Goal: Task Accomplishment & Management: Complete application form

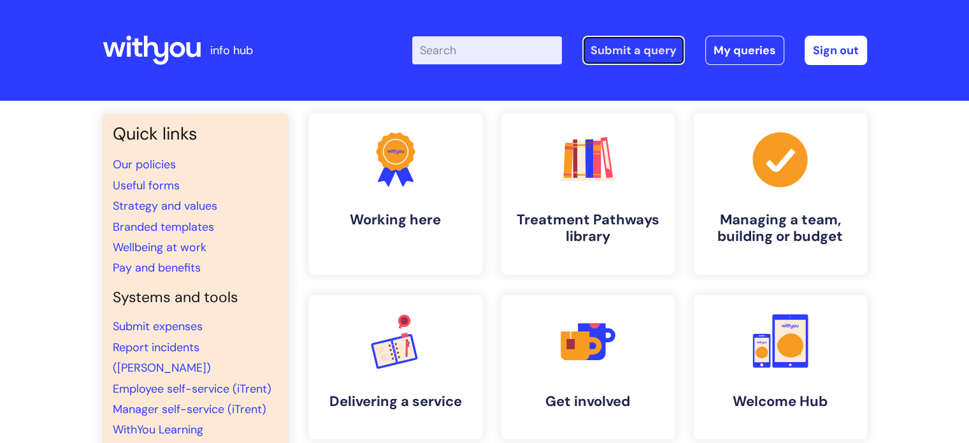
click at [664, 43] on link "Submit a query" at bounding box center [633, 50] width 103 height 29
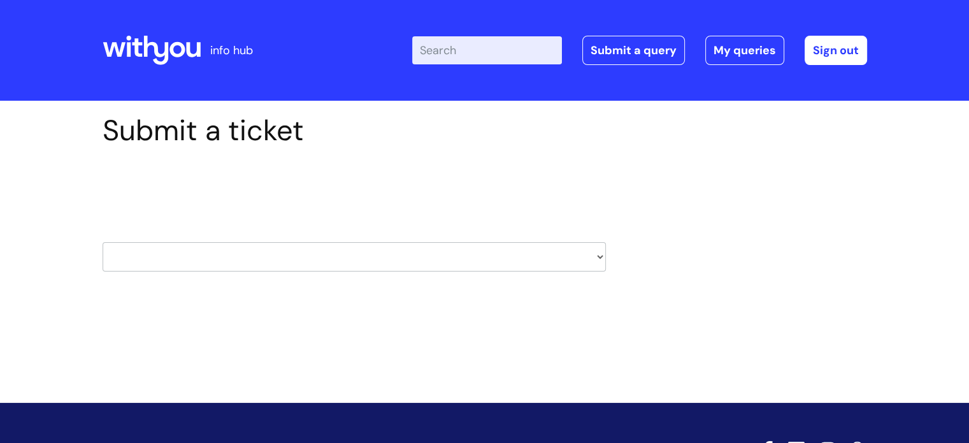
click at [596, 257] on select "HR / People IT and Support Clinical Drug Alerts Finance Accounts Data Support T…" at bounding box center [354, 256] width 503 height 29
select select "systems"
click at [103, 242] on select "HR / People IT and Support Clinical Drug Alerts Finance Accounts Data Support T…" at bounding box center [354, 256] width 503 height 29
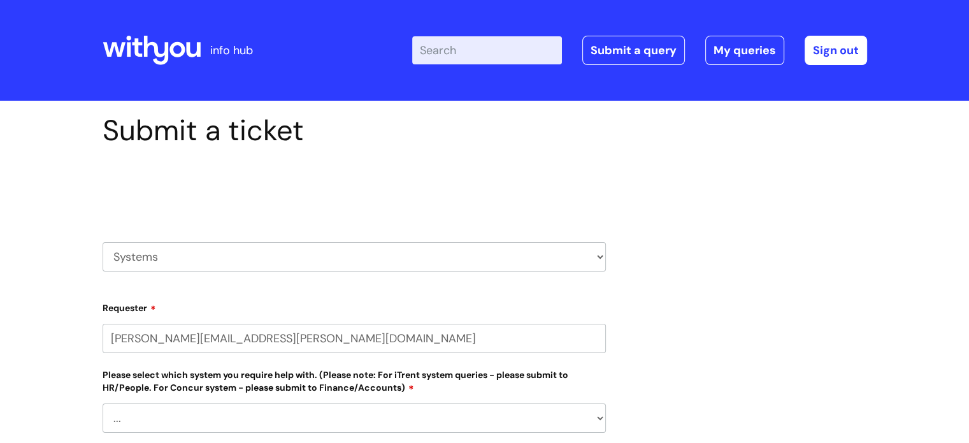
select select "80004157237"
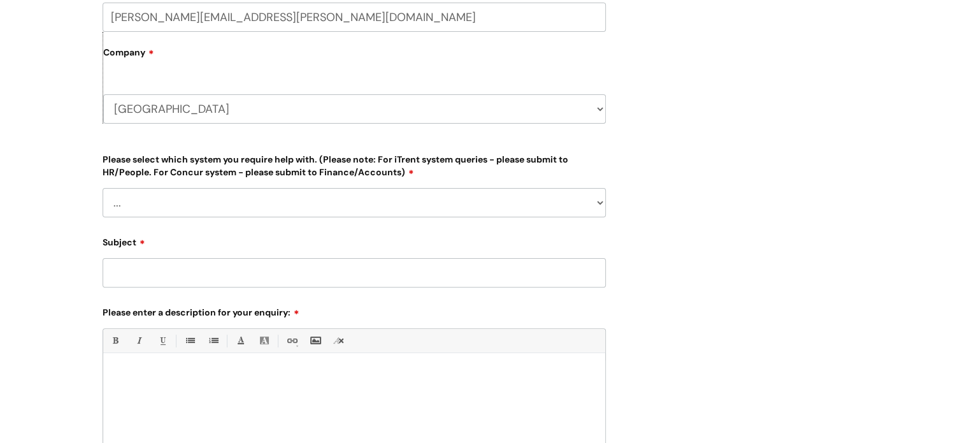
scroll to position [326, 0]
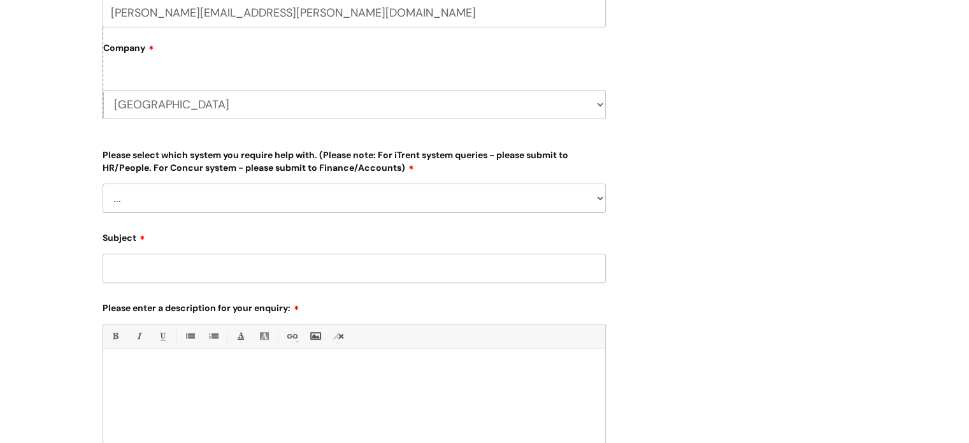
click at [596, 199] on select "... Ulysses Helpdesk Monday.com Nebula fault ILLY CarePath fault Halo fault E-c…" at bounding box center [354, 198] width 503 height 29
select select "Ulysses"
click at [103, 184] on select "... Ulysses Helpdesk Monday.com Nebula fault ILLY CarePath fault Halo fault E-c…" at bounding box center [354, 198] width 503 height 29
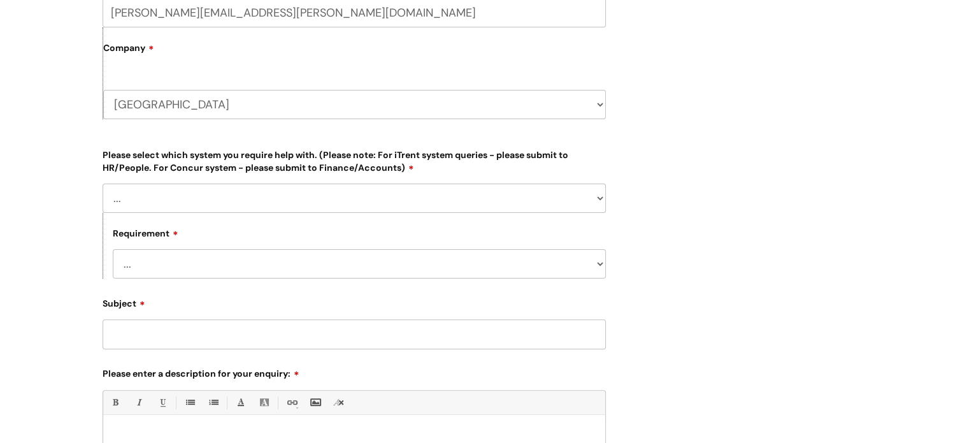
click at [599, 264] on select "... Login required Data report assistance Reporting a fault" at bounding box center [359, 263] width 493 height 29
select select "Data report assistance"
click at [113, 249] on select "... Login required Data report assistance Reporting a fault" at bounding box center [359, 263] width 493 height 29
click at [405, 341] on input "Subject" at bounding box center [354, 333] width 503 height 29
type input "Access to an incident"
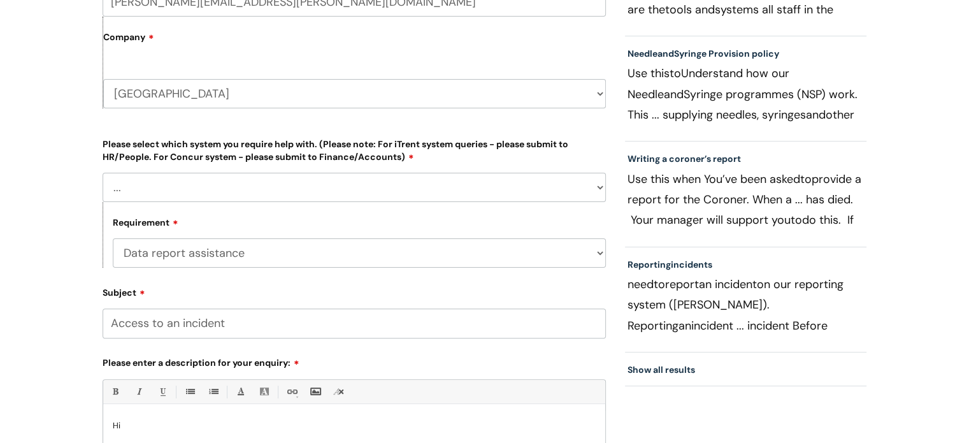
scroll to position [347, 0]
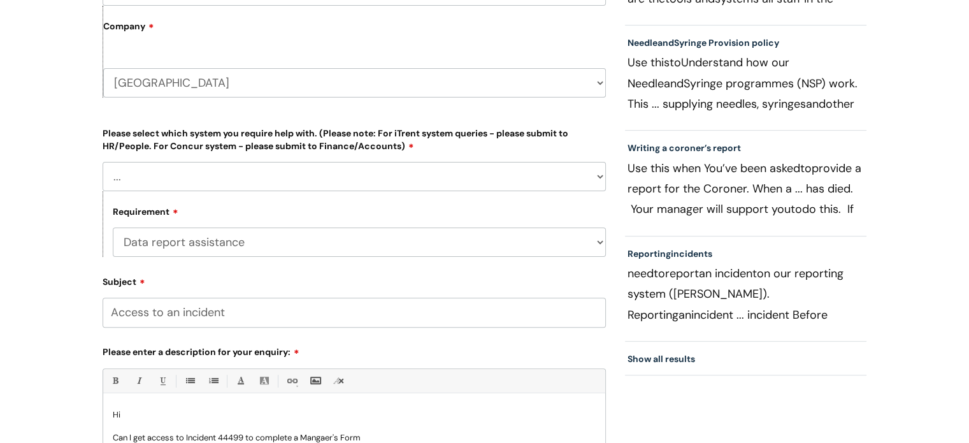
click at [329, 438] on p "Can I get access to Incident 44499 to complete a Mangaer's Form" at bounding box center [354, 437] width 483 height 11
click at [410, 428] on p at bounding box center [354, 426] width 483 height 11
click at [396, 435] on p "Can I get access to Incident 44499 to complete a Manager's Form" at bounding box center [354, 437] width 483 height 11
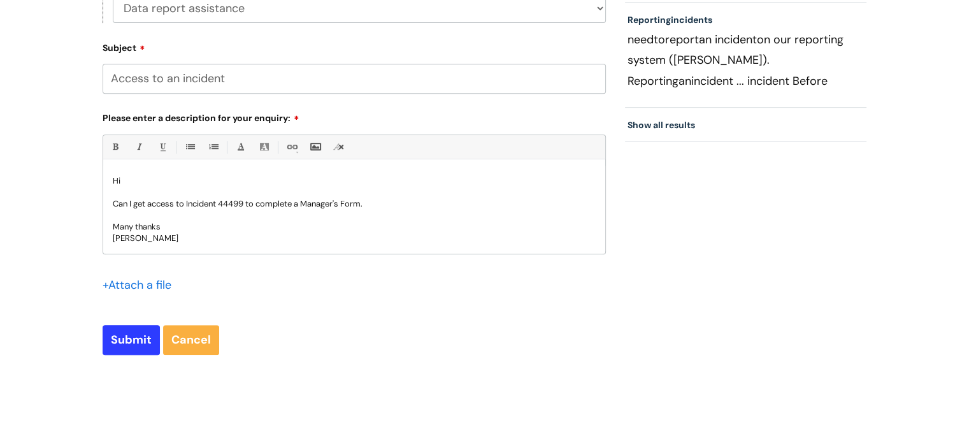
scroll to position [707, 0]
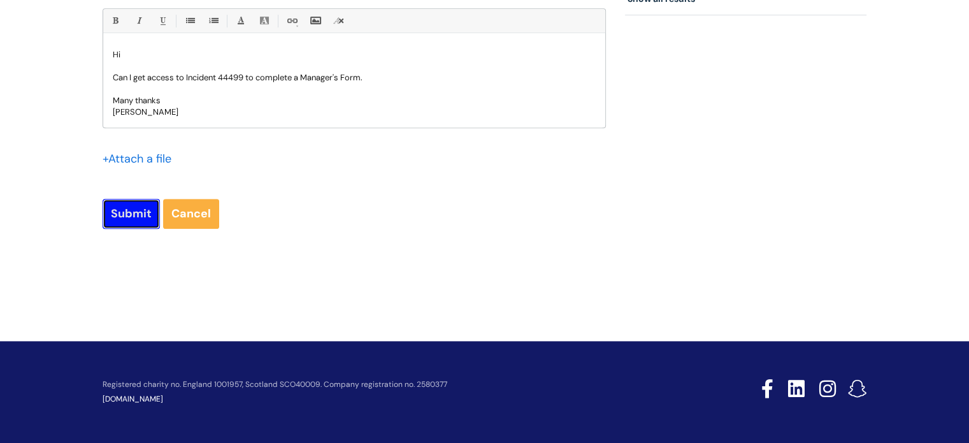
click at [129, 205] on input "Submit" at bounding box center [131, 213] width 57 height 29
type input "Please Wait..."
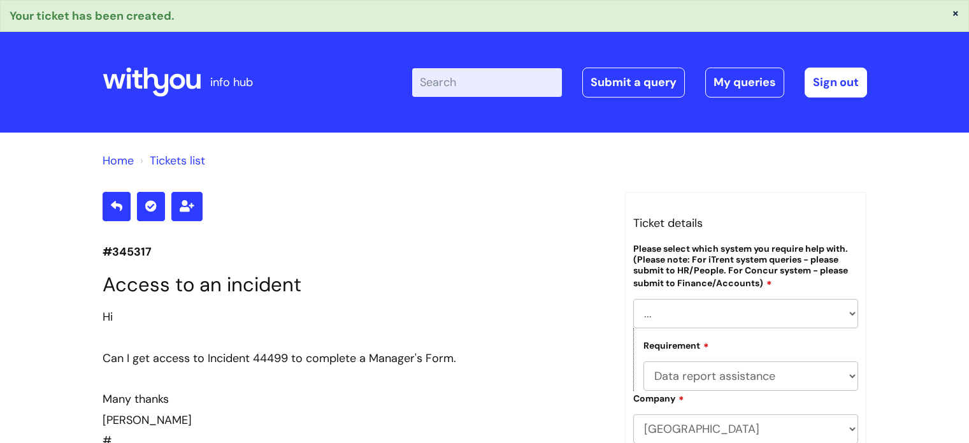
select select "[PERSON_NAME]"
select select "Data report assistance"
